Goal: Information Seeking & Learning: Learn about a topic

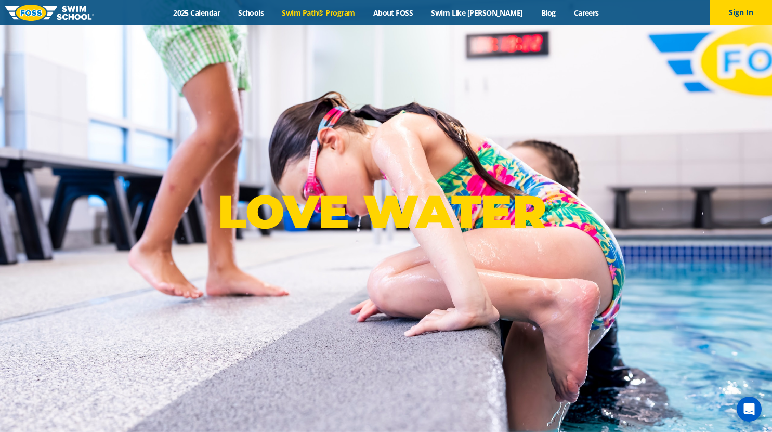
click at [350, 12] on link "Swim Path® Program" at bounding box center [318, 13] width 91 height 10
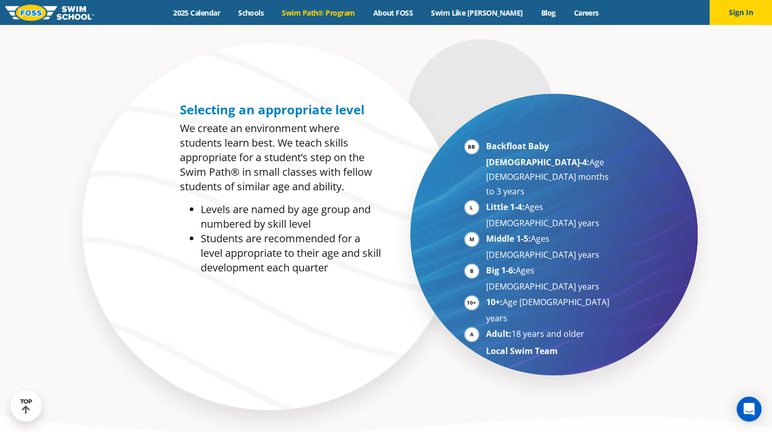
scroll to position [520, 0]
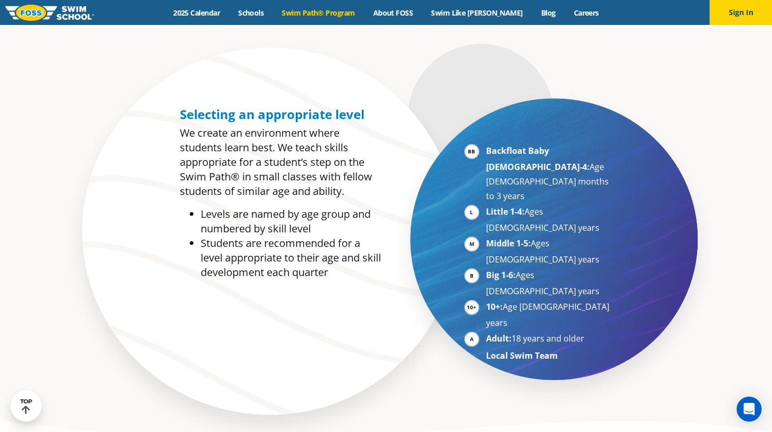
click at [486, 204] on li "Little 1-4: Ages [DEMOGRAPHIC_DATA] years" at bounding box center [549, 219] width 127 height 31
click at [533, 268] on li "Big 1-6: Ages 7-10 years" at bounding box center [549, 283] width 127 height 31
click at [311, 167] on p "We create an environment where students learn best. We teach skills appropriate…" at bounding box center [280, 162] width 201 height 73
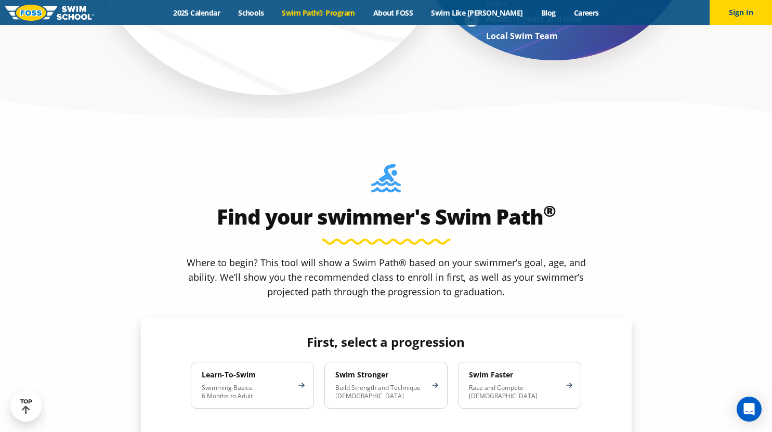
scroll to position [867, 0]
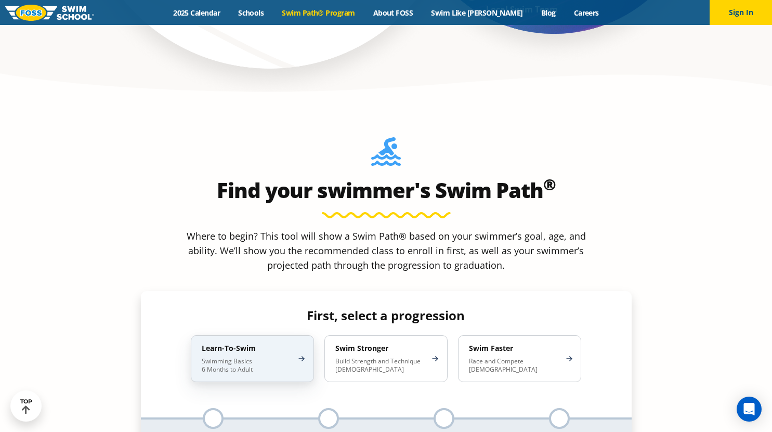
click at [266, 336] on div "Learn-To-Swim Swimming Basics 6 Months to Adult" at bounding box center [252, 359] width 123 height 47
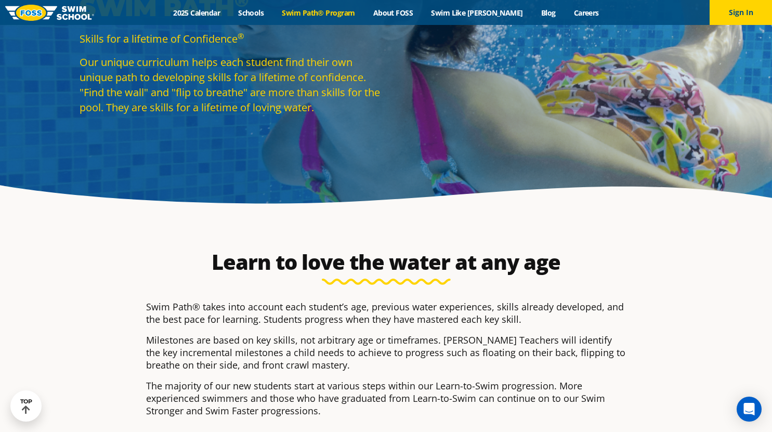
scroll to position [86, 0]
